Goal: Check status: Check status

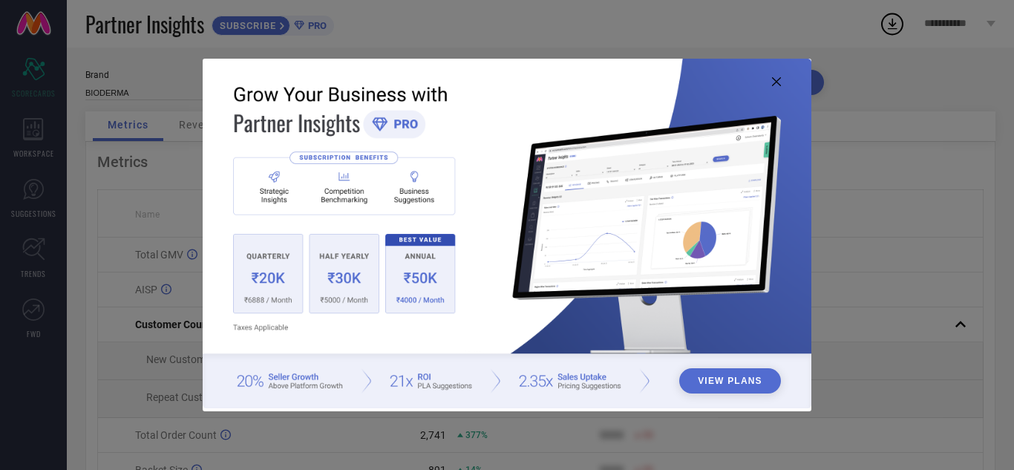
click at [775, 85] on icon at bounding box center [776, 81] width 9 height 9
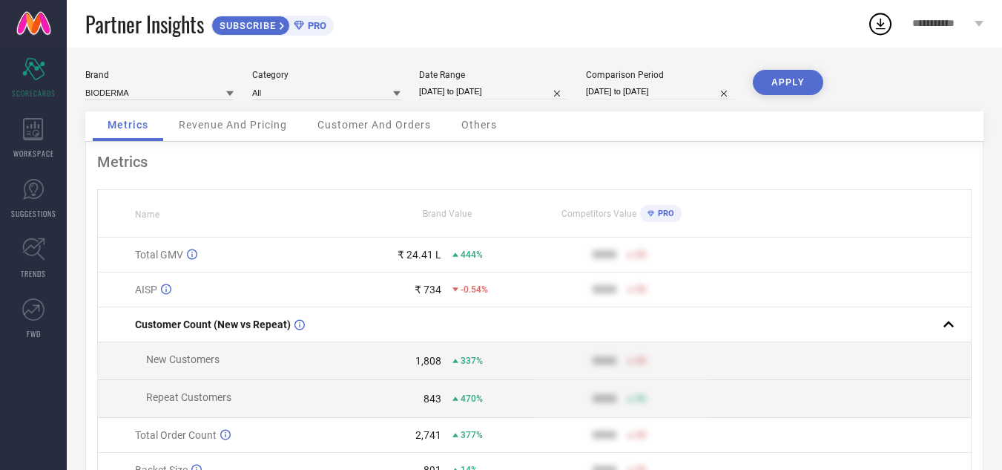
click at [533, 87] on input "[DATE] to [DATE]" at bounding box center [493, 92] width 148 height 16
select select "6"
select select "2025"
select select "7"
select select "2025"
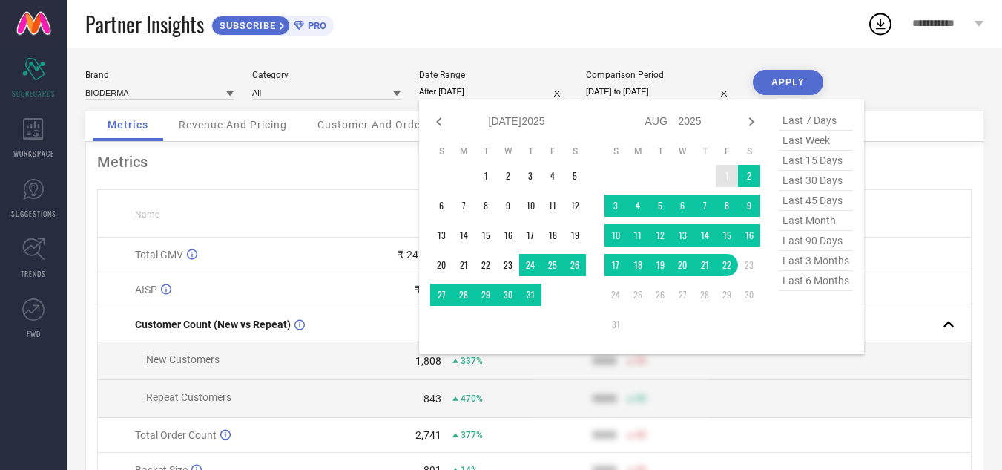
click at [718, 176] on td "1" at bounding box center [727, 176] width 22 height 22
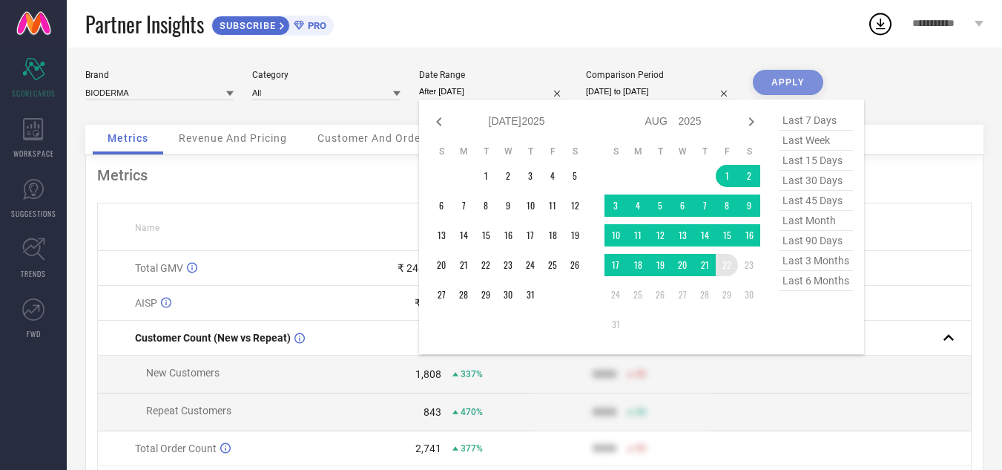
type input "01-08-2025 to 22-08-2025"
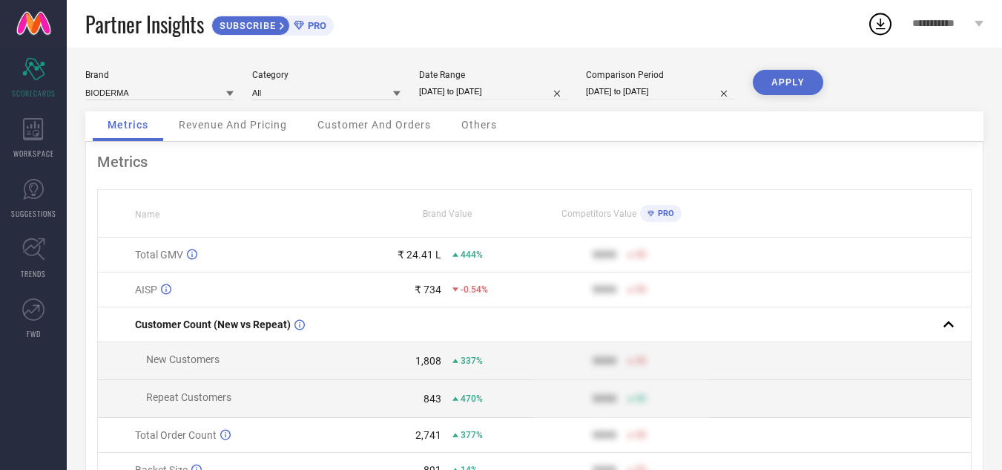
click at [804, 73] on button "APPLY" at bounding box center [788, 82] width 70 height 25
click at [938, 18] on span "**********" at bounding box center [942, 24] width 59 height 13
click at [692, 126] on div "Metrics Revenue And Pricing Customer And Orders Others" at bounding box center [534, 126] width 899 height 30
click at [956, 18] on span "**********" at bounding box center [942, 24] width 59 height 13
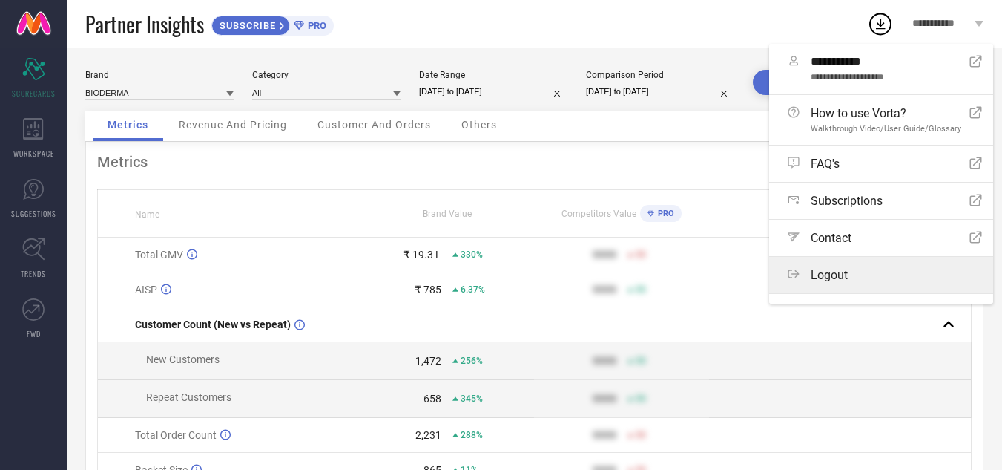
click at [844, 275] on span "Logout" at bounding box center [829, 275] width 37 height 14
click at [0, 0] on button "Logout" at bounding box center [0, 0] width 0 height 0
